Goal: Information Seeking & Learning: Learn about a topic

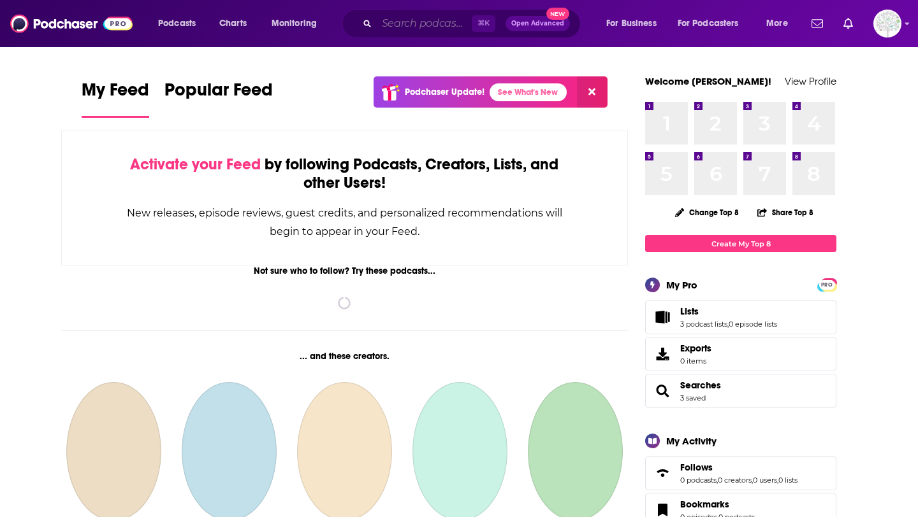
click at [410, 19] on input "Search podcasts, credits, & more..." at bounding box center [424, 23] width 95 height 20
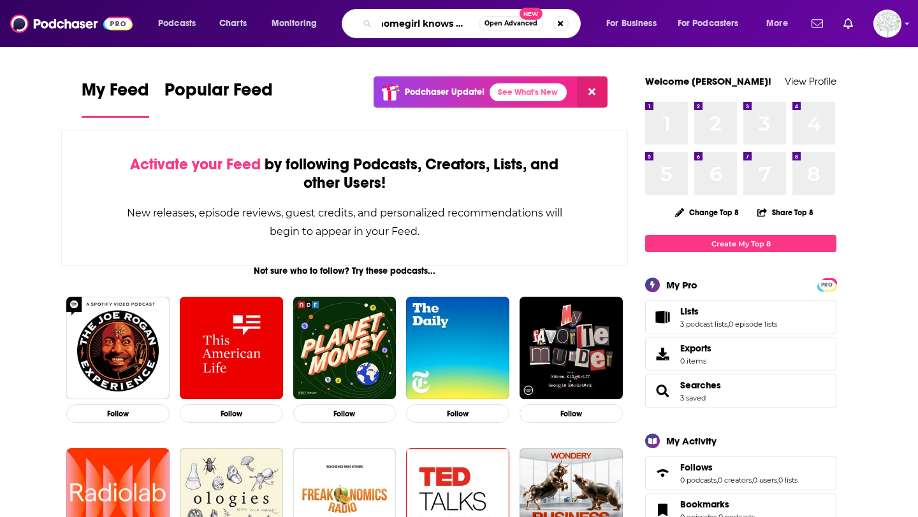
scroll to position [0, 8]
type input "homegirl knows best"
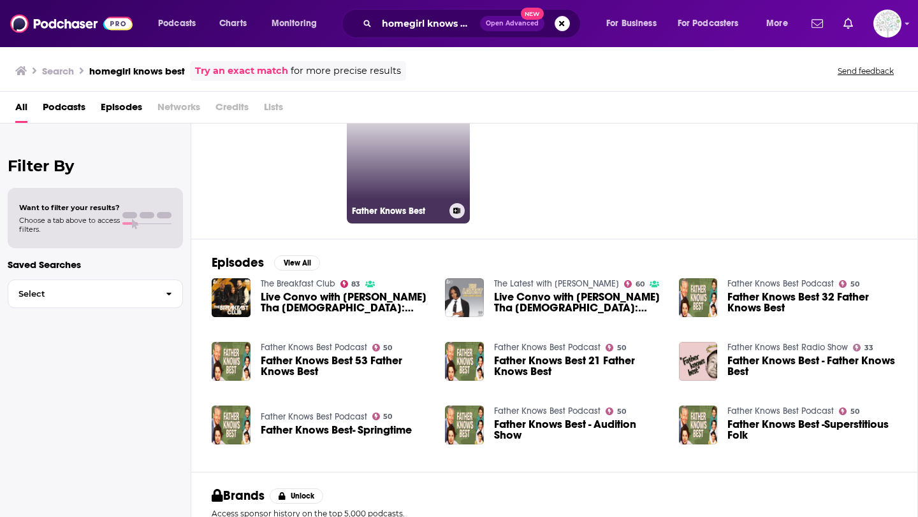
scroll to position [67, 0]
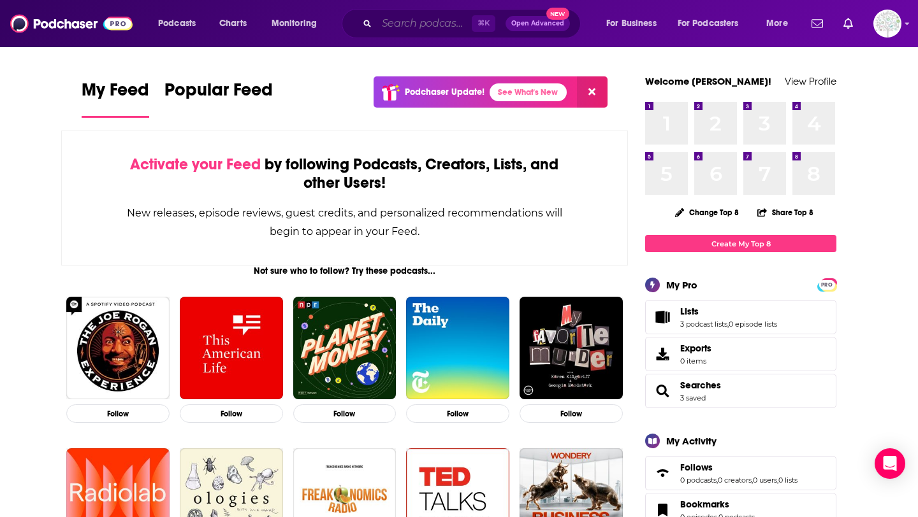
click at [440, 24] on input "Search podcasts, credits, & more..." at bounding box center [424, 23] width 95 height 20
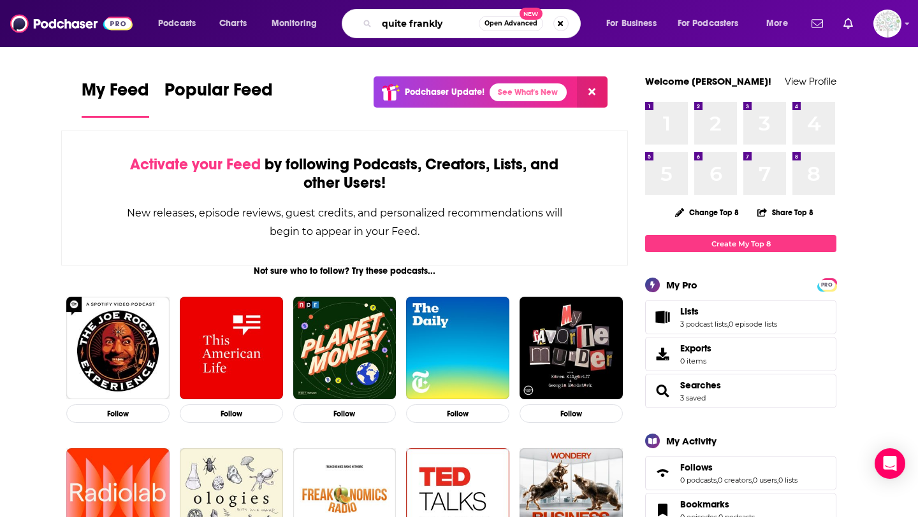
type input "quite frankly"
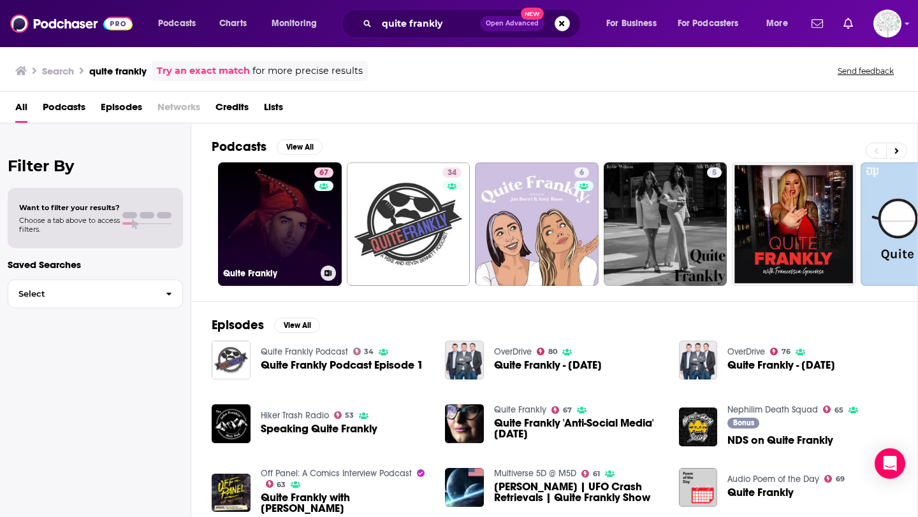
click at [313, 227] on link "67 Quite Frankly" at bounding box center [280, 224] width 124 height 124
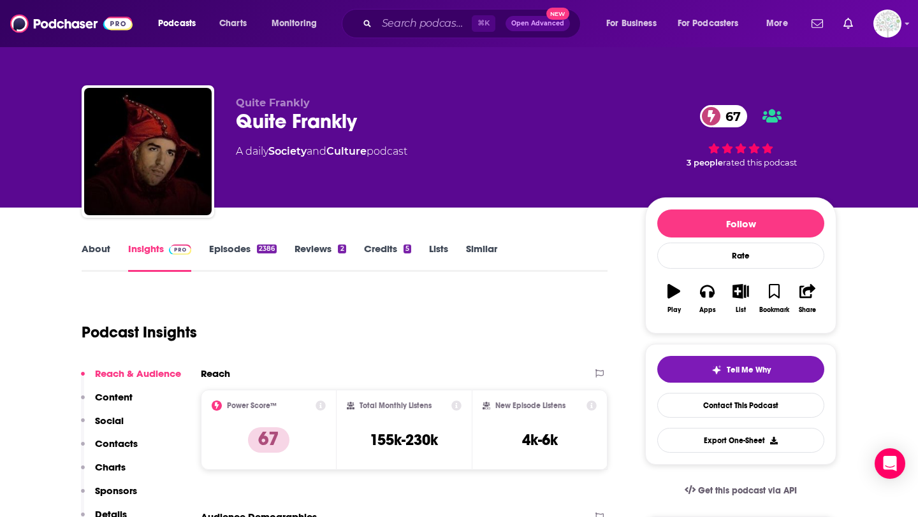
click at [100, 246] on link "About" at bounding box center [96, 257] width 29 height 29
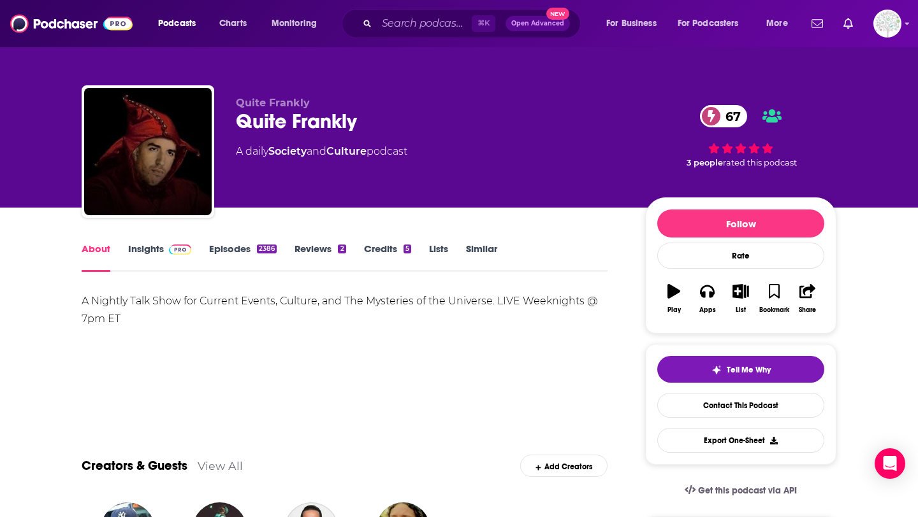
click at [164, 248] on span at bounding box center [177, 249] width 27 height 12
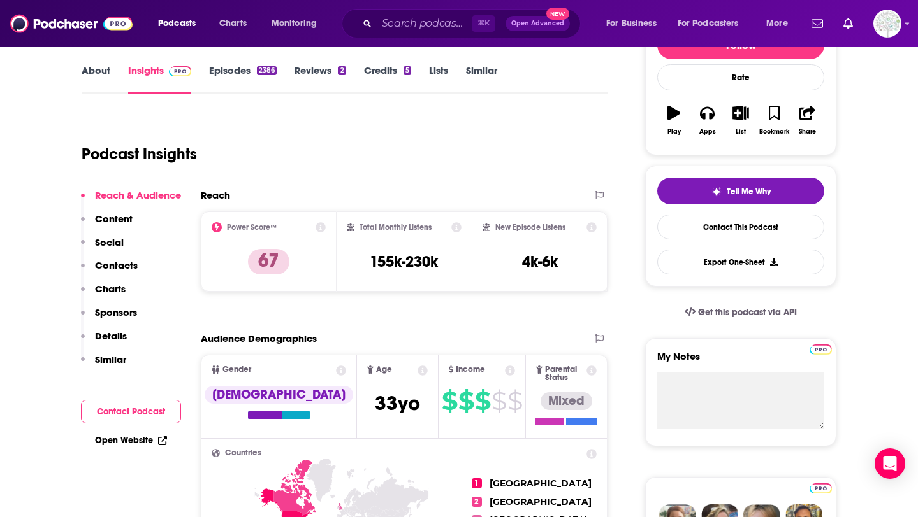
scroll to position [179, 0]
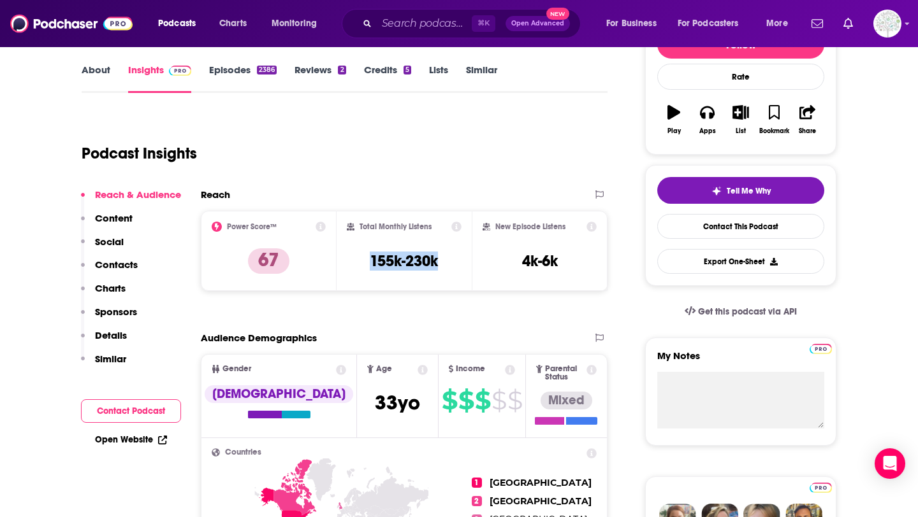
drag, startPoint x: 370, startPoint y: 263, endPoint x: 444, endPoint y: 261, distance: 73.3
click at [444, 261] on div "Total Monthly Listens 155k-230k" at bounding box center [404, 251] width 115 height 59
copy h3 "155k-230k"
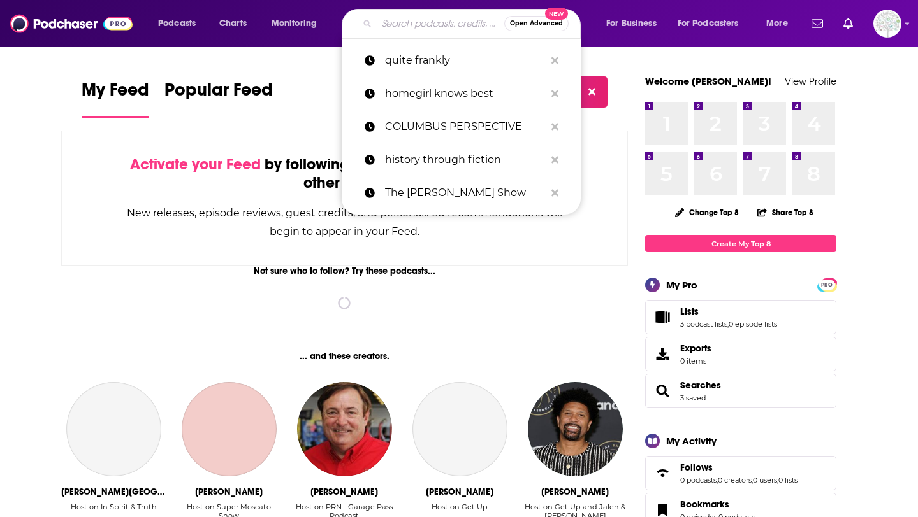
click at [436, 17] on input "Search podcasts, credits, & more..." at bounding box center [440, 23] width 127 height 20
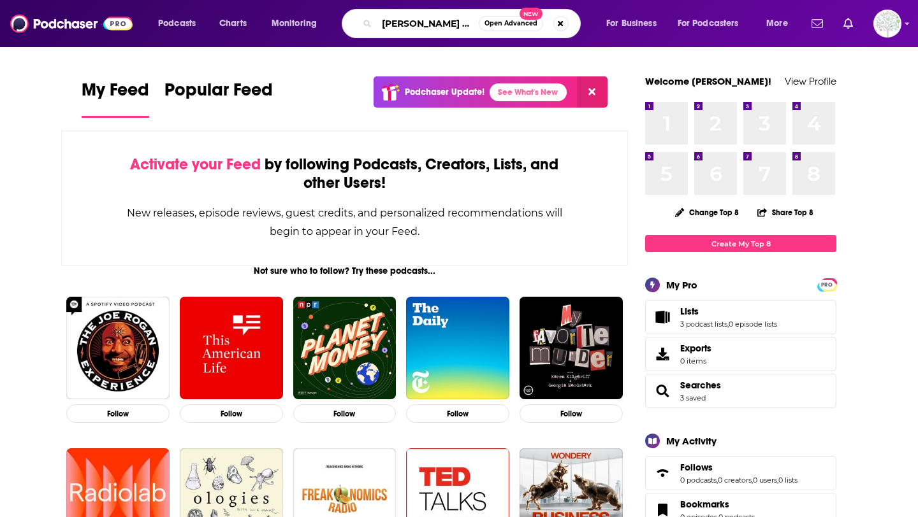
type input "[PERSON_NAME] show"
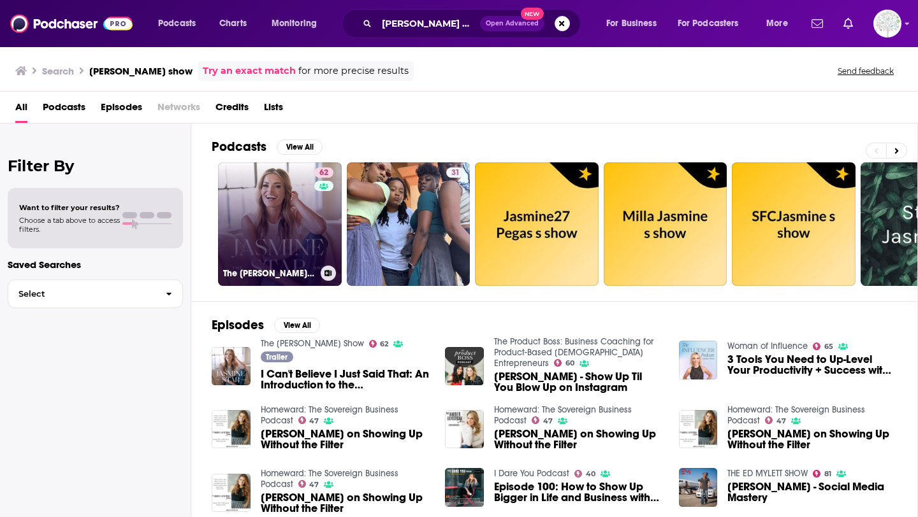
click at [292, 242] on link "62 The [PERSON_NAME] Show" at bounding box center [280, 224] width 124 height 124
